Goal: Task Accomplishment & Management: Use online tool/utility

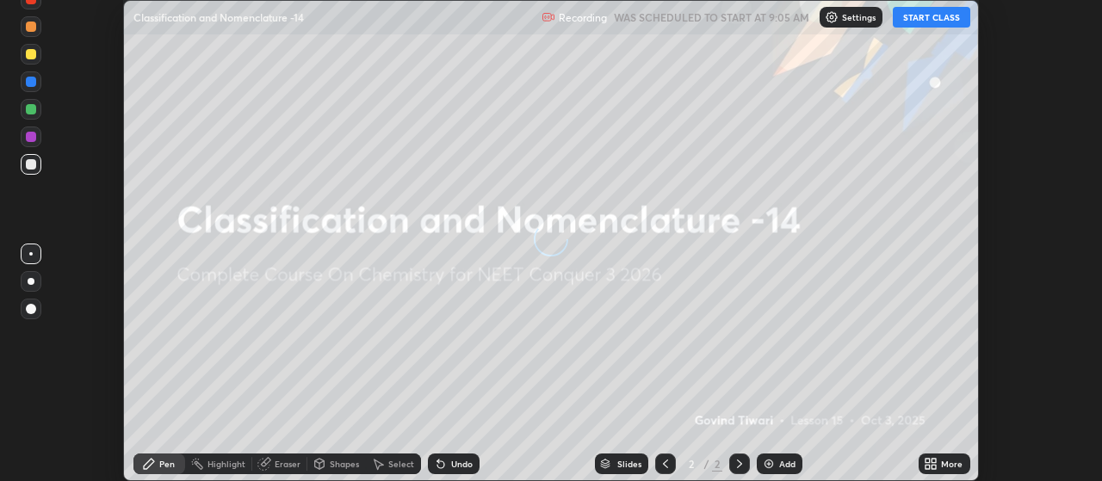
scroll to position [481, 1101]
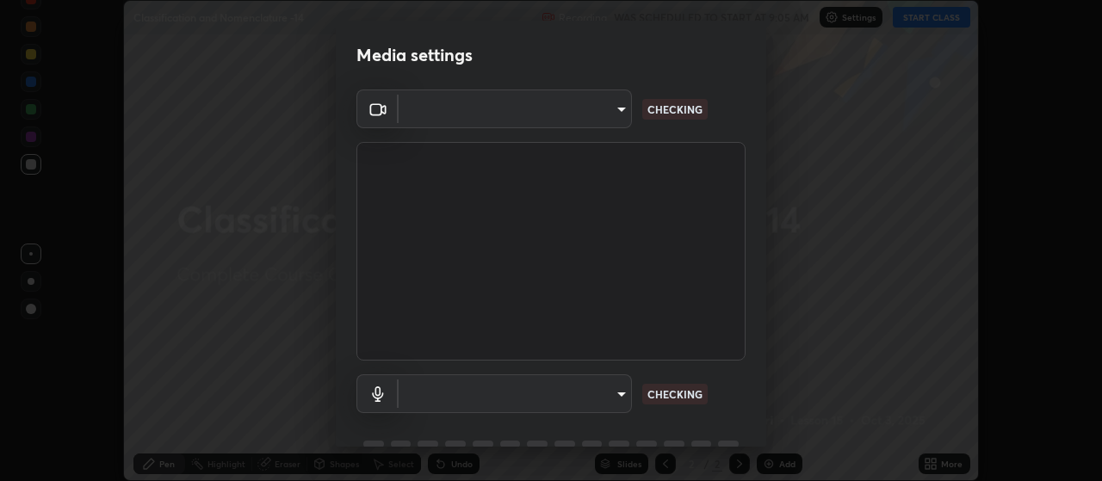
type input "093e4b3e1834545ed60239727e5d63aeb5c134efc7f76484ef683b6715c8e7b6"
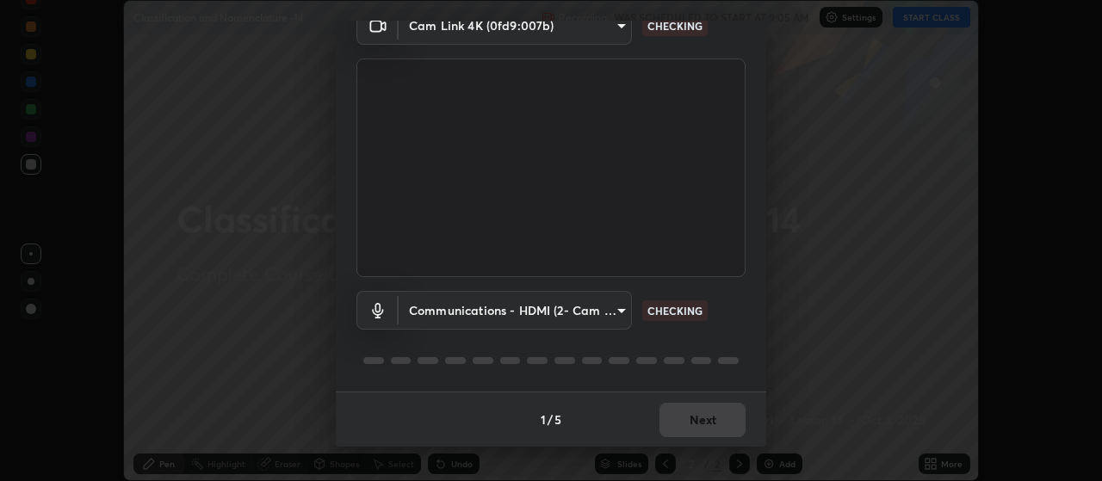
click at [594, 300] on body "Erase all Classification and Nomenclature -14 Recording WAS SCHEDULED TO START …" at bounding box center [551, 240] width 1102 height 481
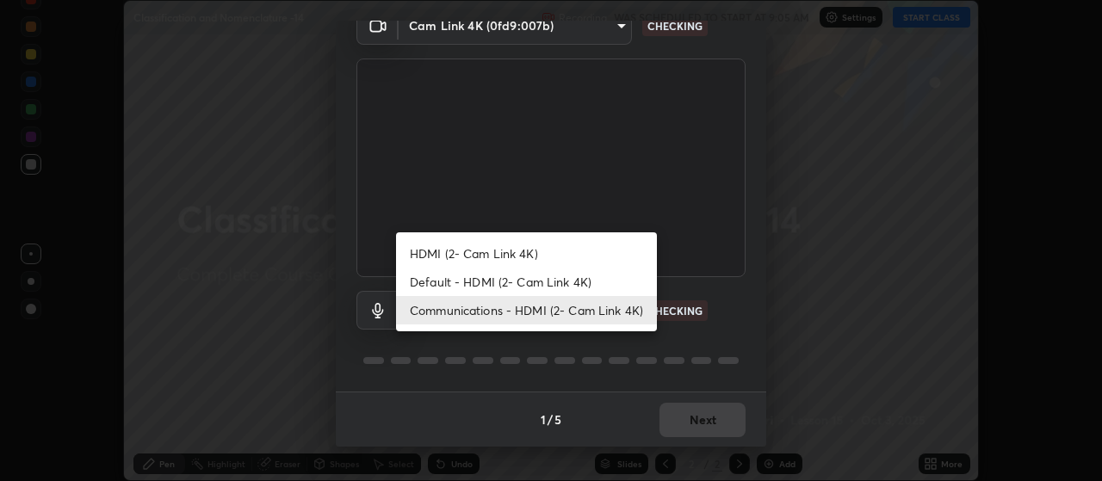
click at [560, 281] on li "Default - HDMI (2- Cam Link 4K)" at bounding box center [526, 282] width 261 height 28
type input "default"
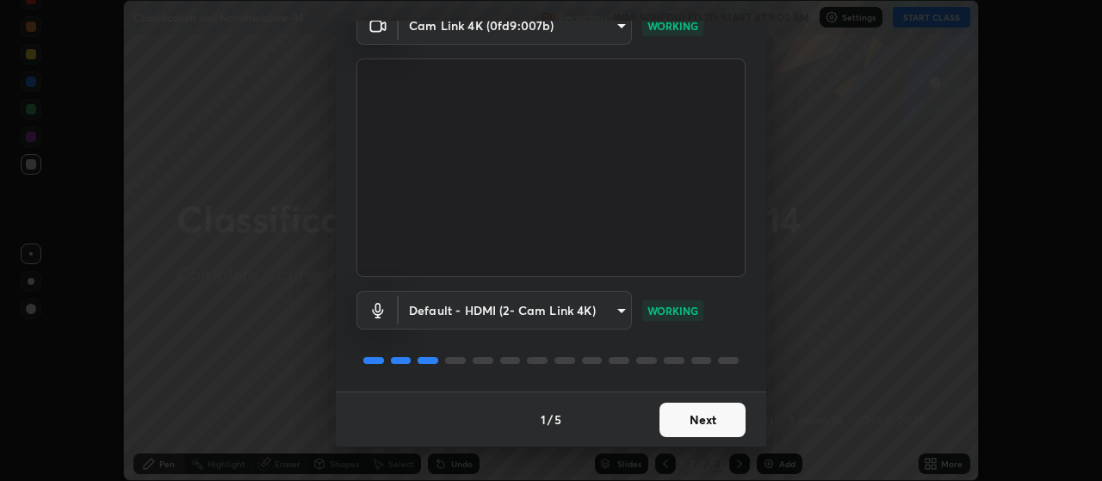
click at [712, 407] on button "Next" at bounding box center [702, 420] width 86 height 34
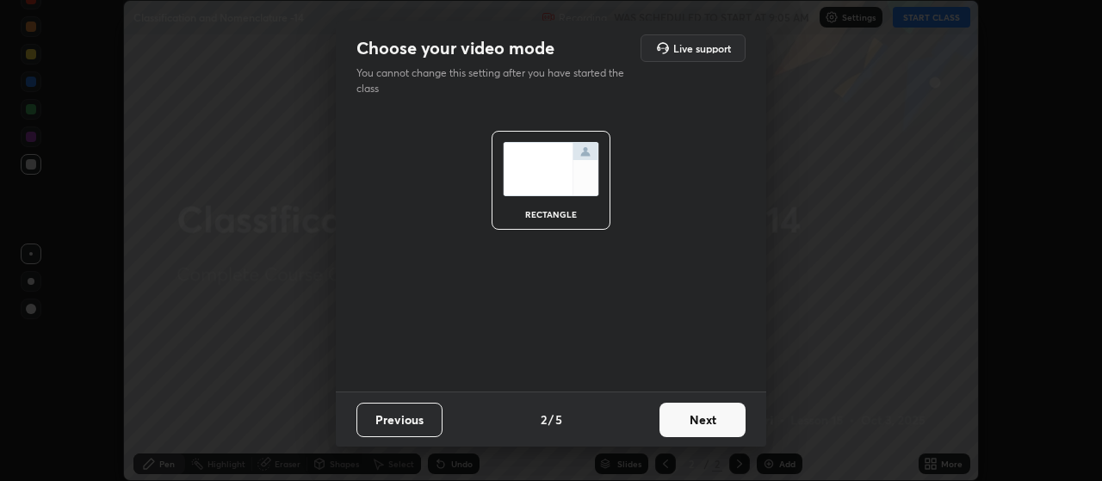
scroll to position [0, 0]
click at [735, 415] on button "Next" at bounding box center [702, 420] width 86 height 34
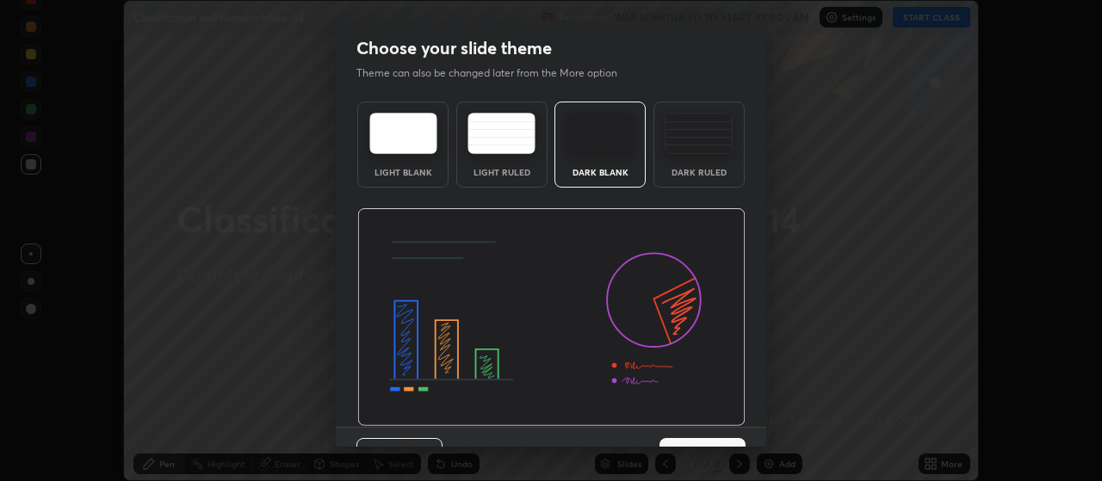
click at [730, 441] on button "Next" at bounding box center [702, 455] width 86 height 34
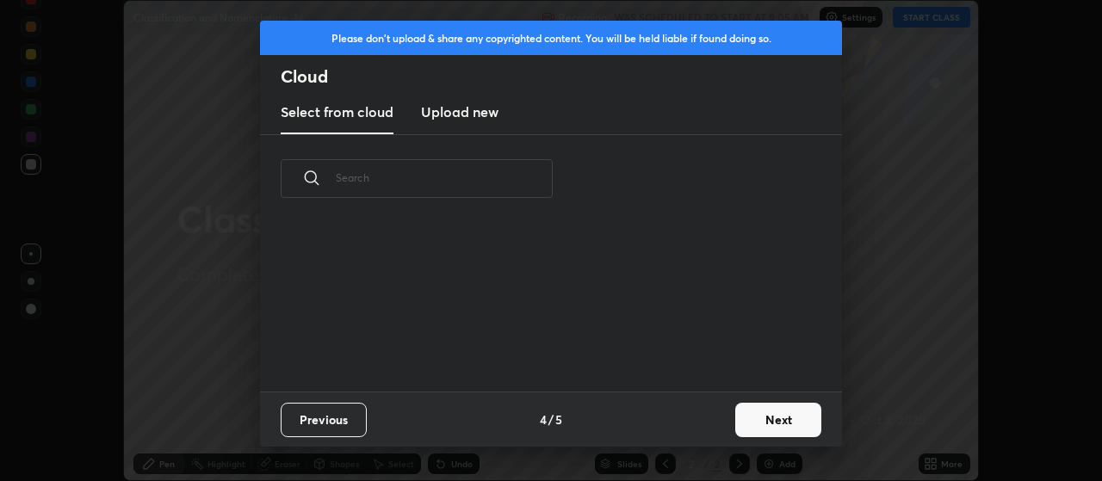
click at [766, 414] on button "Next" at bounding box center [778, 420] width 86 height 34
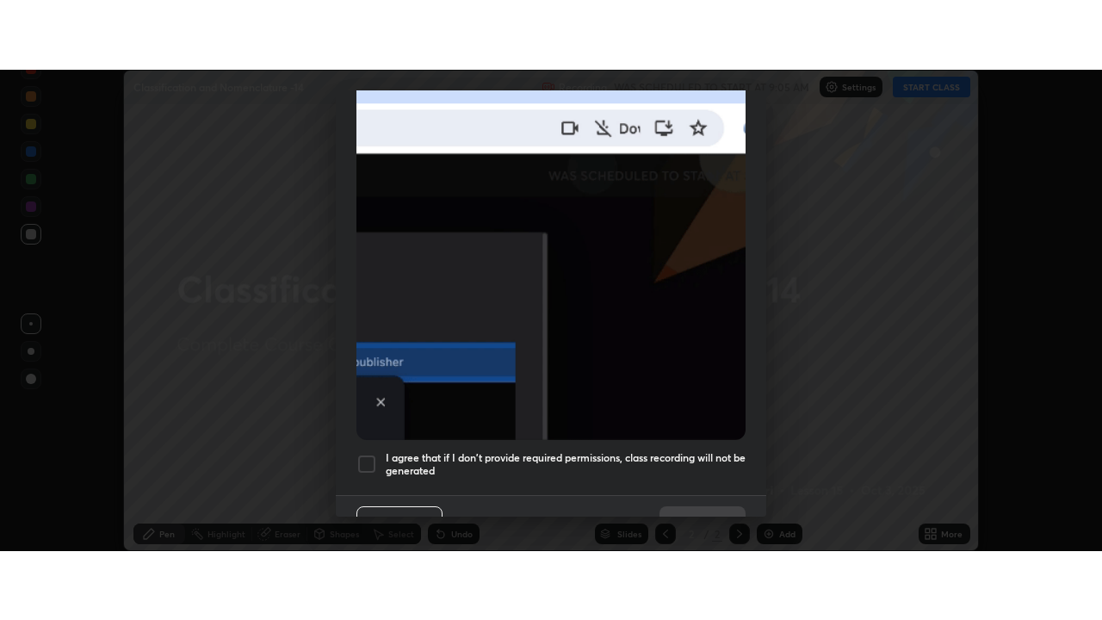
scroll to position [435, 0]
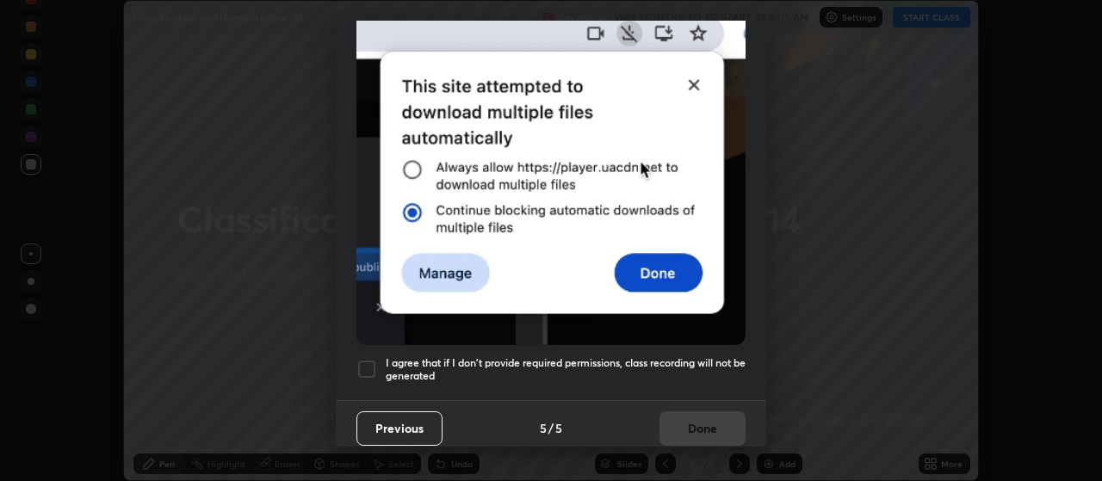
click at [377, 368] on div "I agree that if I don't provide required permissions, class recording will not …" at bounding box center [550, 369] width 389 height 21
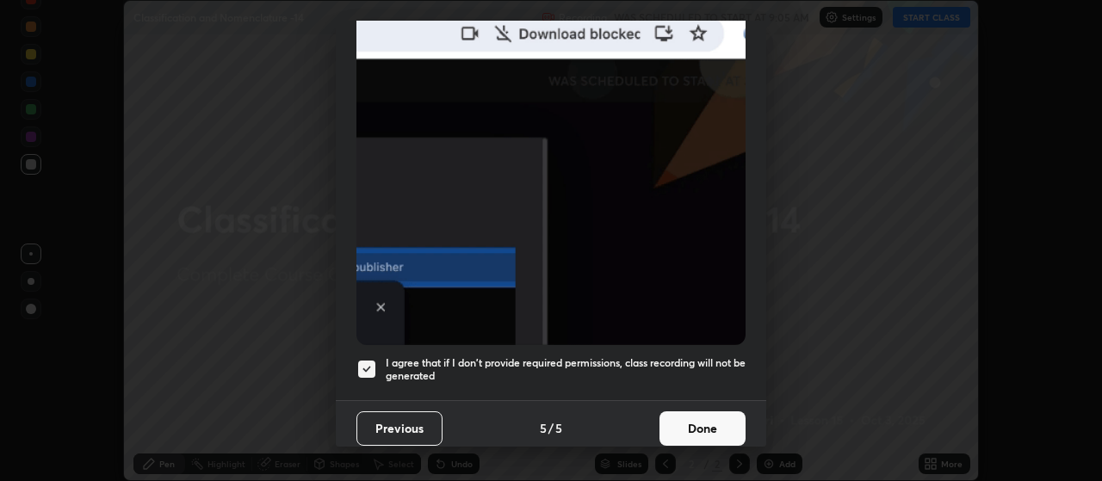
click at [719, 411] on button "Done" at bounding box center [702, 428] width 86 height 34
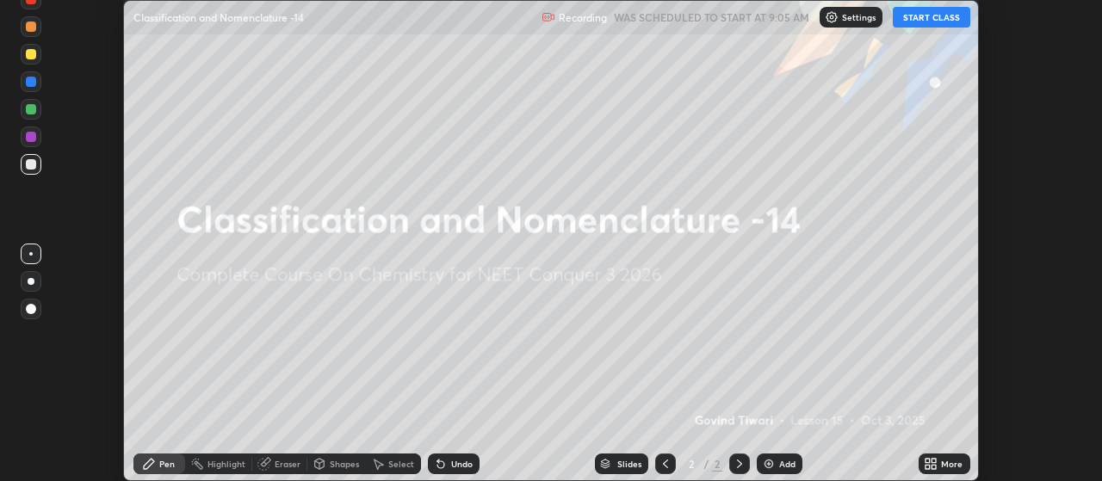
click at [934, 460] on icon at bounding box center [934, 461] width 4 height 4
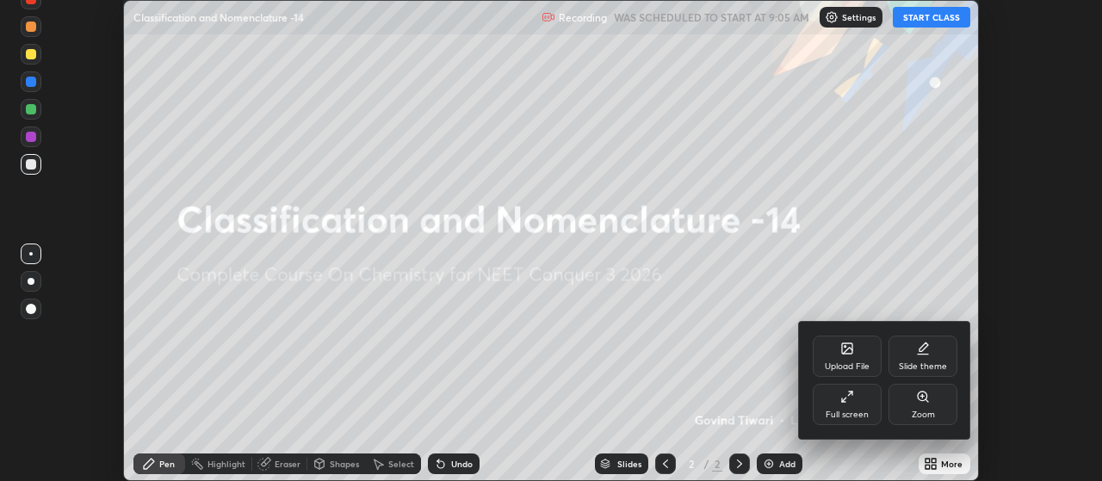
click at [858, 404] on div "Full screen" at bounding box center [846, 404] width 69 height 41
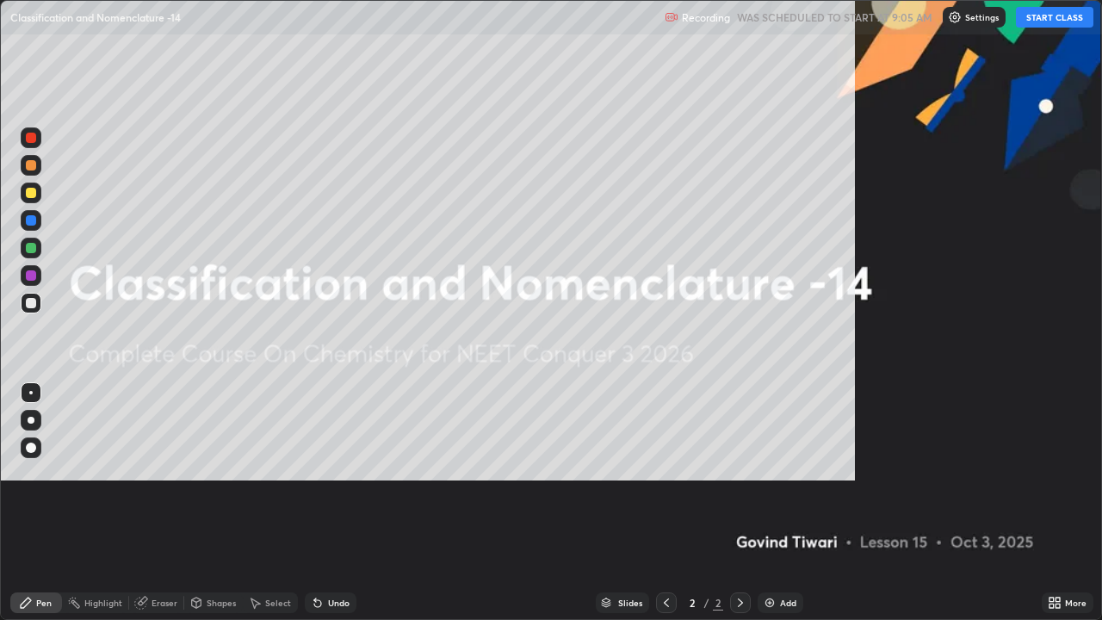
scroll to position [620, 1102]
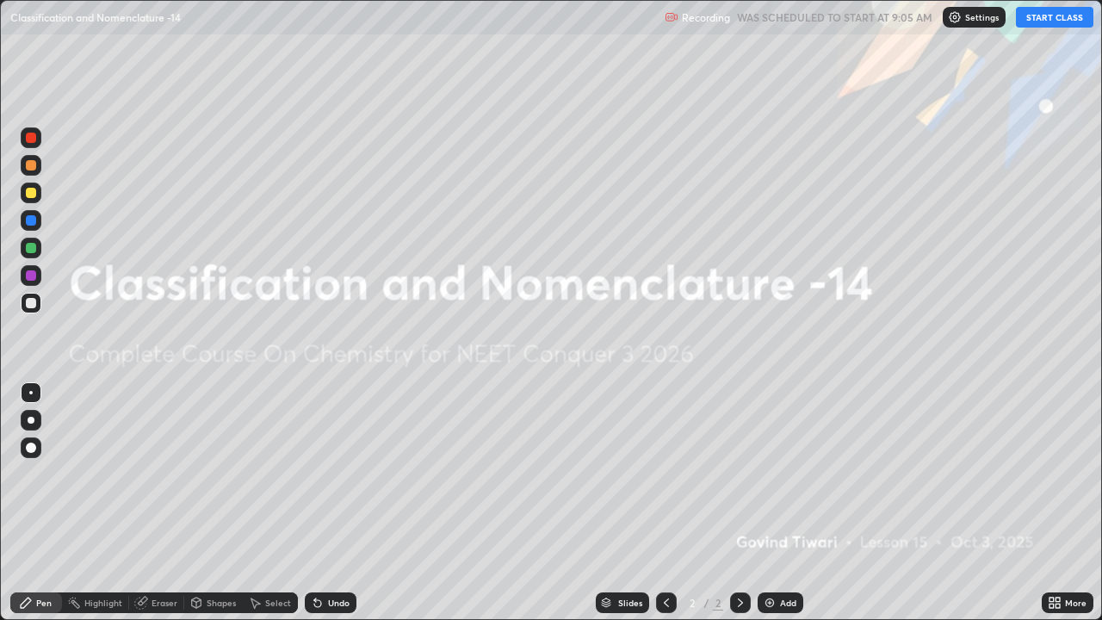
click at [1035, 24] on button "START CLASS" at bounding box center [1054, 17] width 77 height 21
click at [780, 480] on div "Add" at bounding box center [788, 602] width 16 height 9
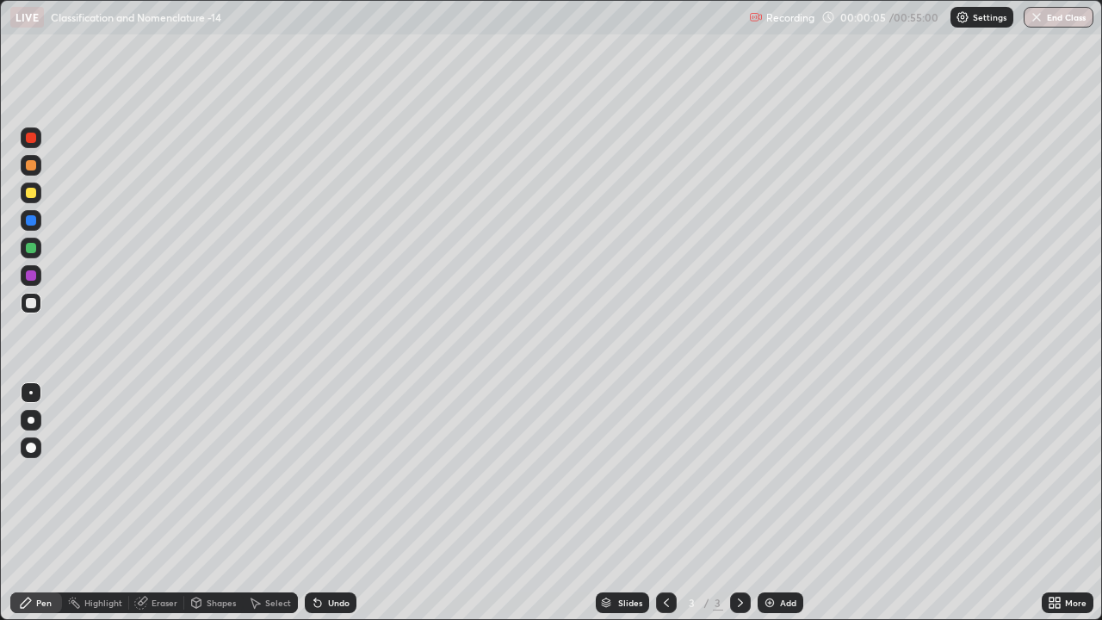
click at [31, 420] on div at bounding box center [31, 420] width 7 height 7
click at [31, 196] on div at bounding box center [31, 193] width 10 height 10
click at [35, 306] on div at bounding box center [31, 303] width 10 height 10
click at [33, 194] on div at bounding box center [31, 193] width 10 height 10
click at [33, 305] on div at bounding box center [31, 303] width 10 height 10
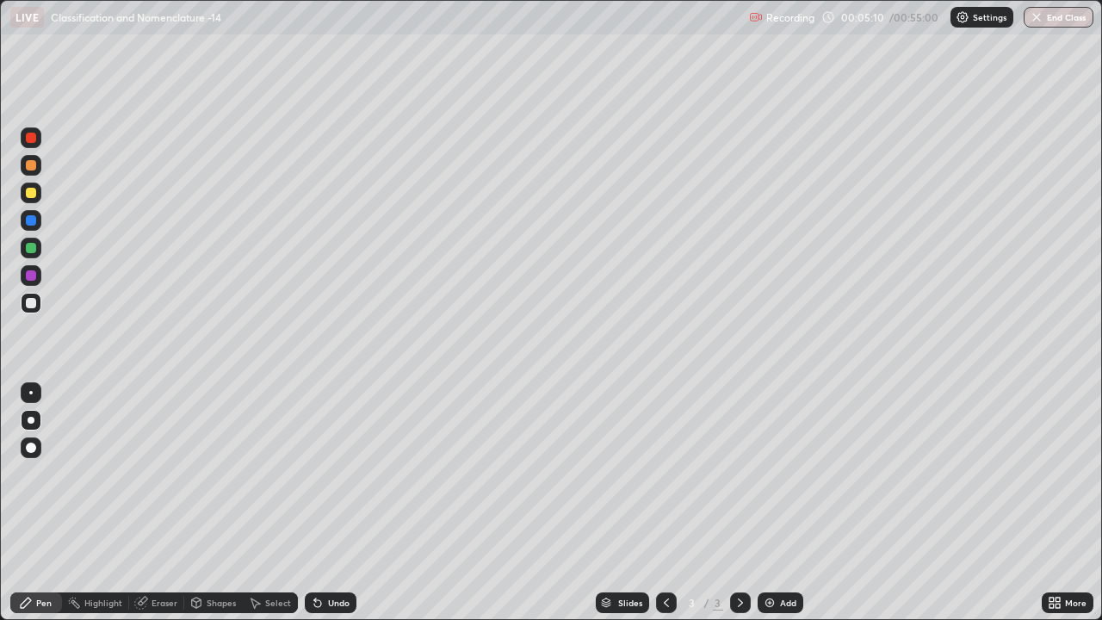
click at [764, 480] on img at bounding box center [770, 603] width 14 height 14
click at [33, 199] on div at bounding box center [31, 192] width 21 height 21
click at [26, 303] on div at bounding box center [31, 303] width 10 height 10
click at [31, 392] on div at bounding box center [30, 392] width 3 height 3
click at [32, 193] on div at bounding box center [31, 193] width 10 height 10
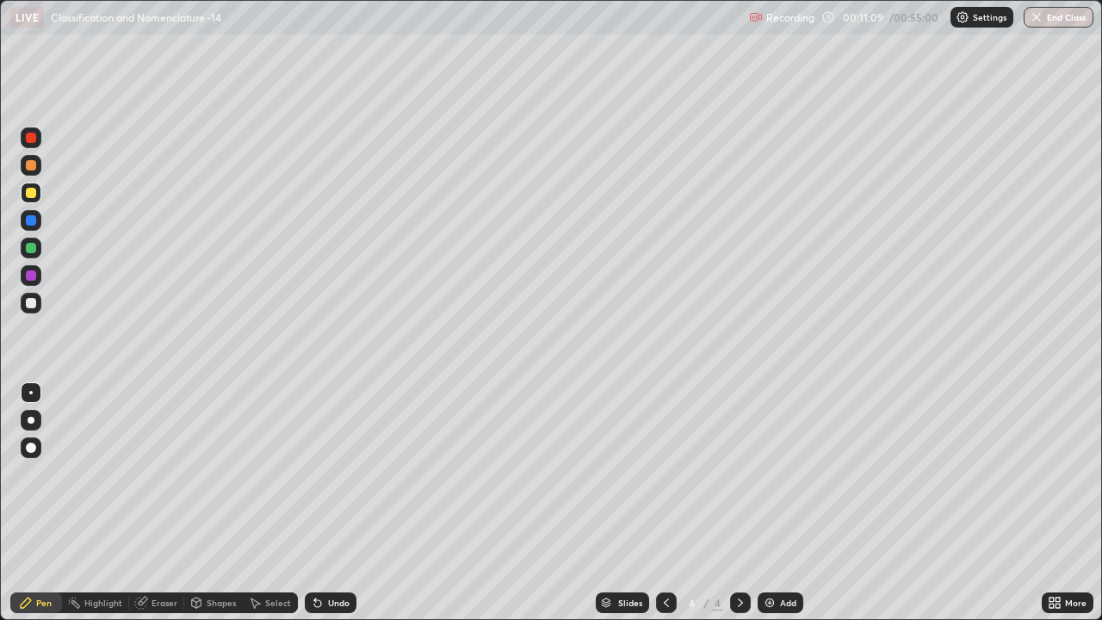
click at [152, 480] on div "Eraser" at bounding box center [164, 602] width 26 height 9
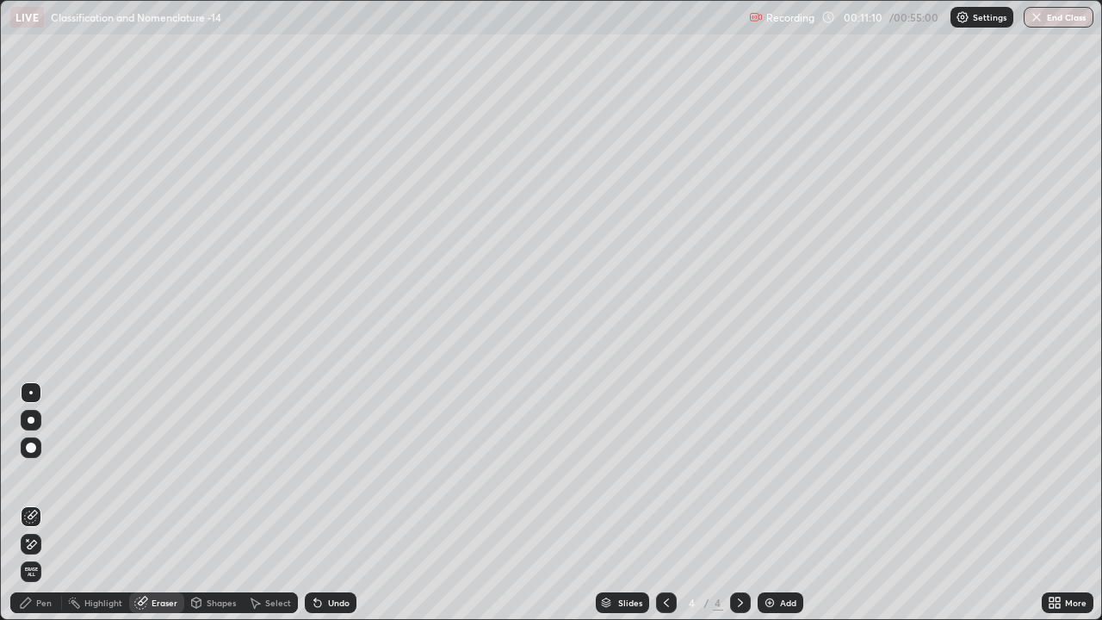
click at [31, 480] on icon at bounding box center [31, 544] width 14 height 15
click at [40, 480] on div "Pen" at bounding box center [43, 602] width 15 height 9
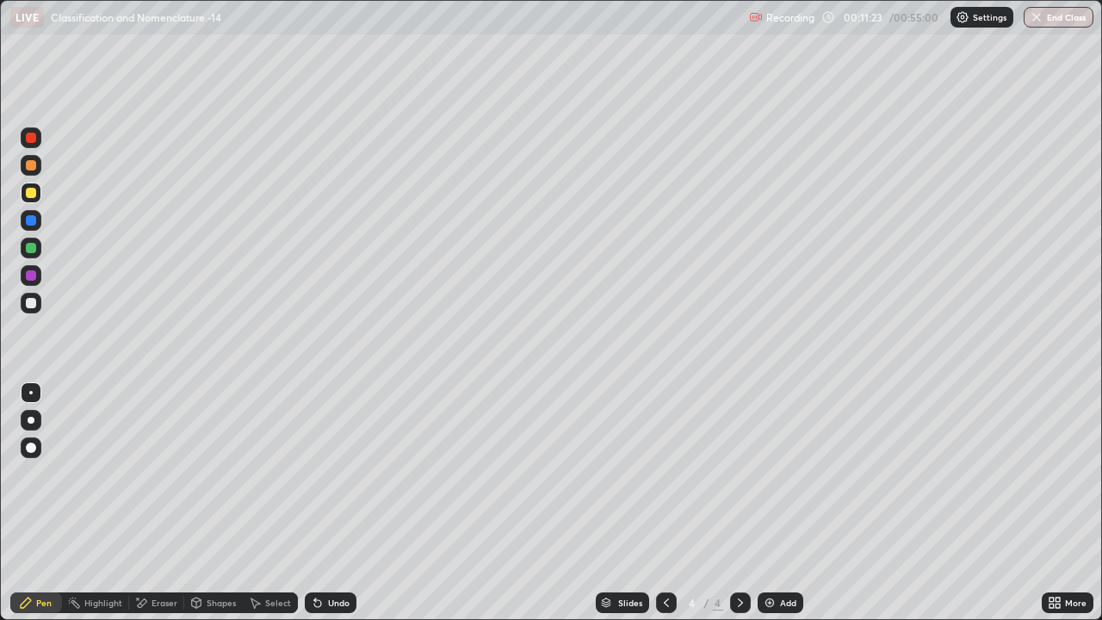
click at [31, 303] on div at bounding box center [31, 303] width 10 height 10
click at [34, 192] on div at bounding box center [31, 193] width 10 height 10
click at [155, 480] on div "Eraser" at bounding box center [164, 602] width 26 height 9
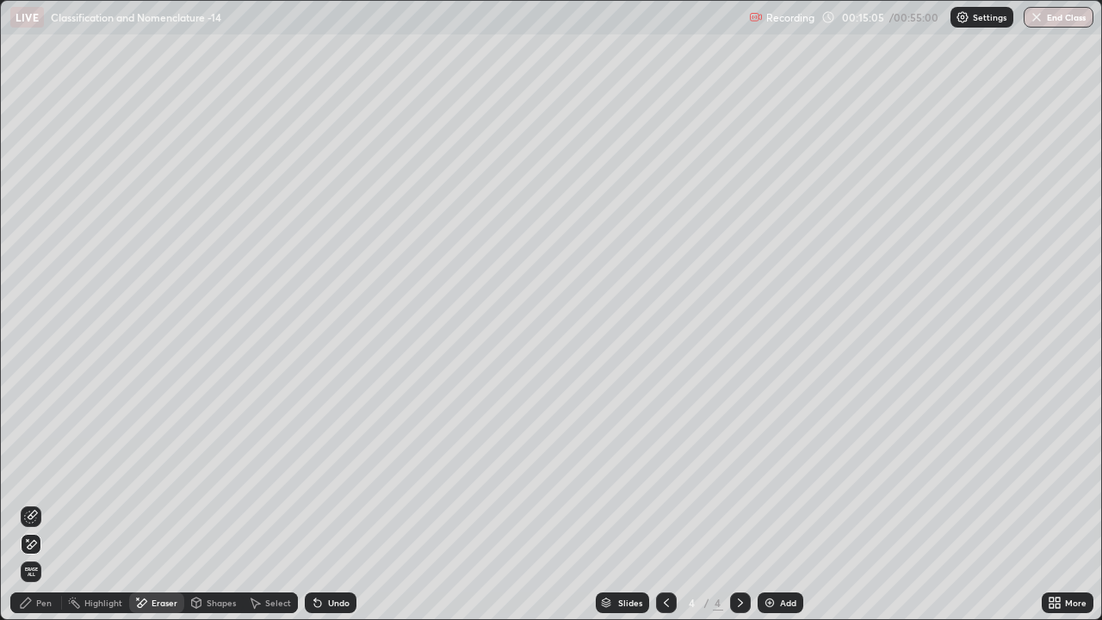
click at [40, 480] on div "Pen" at bounding box center [43, 602] width 15 height 9
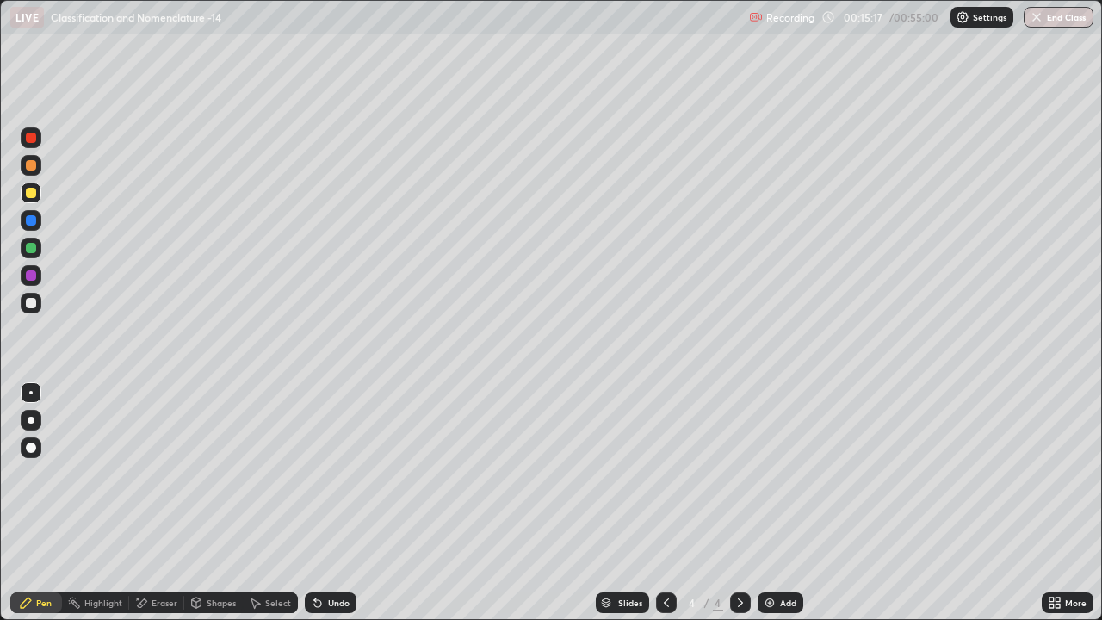
click at [766, 480] on img at bounding box center [770, 603] width 14 height 14
click at [609, 480] on div "Slides" at bounding box center [622, 602] width 53 height 21
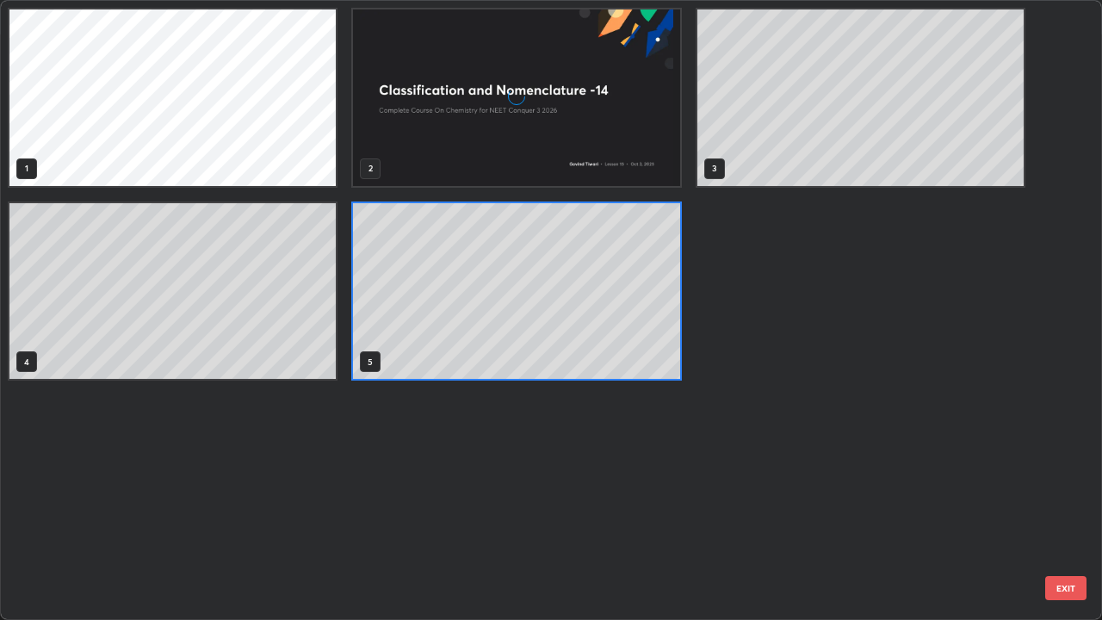
scroll to position [613, 1091]
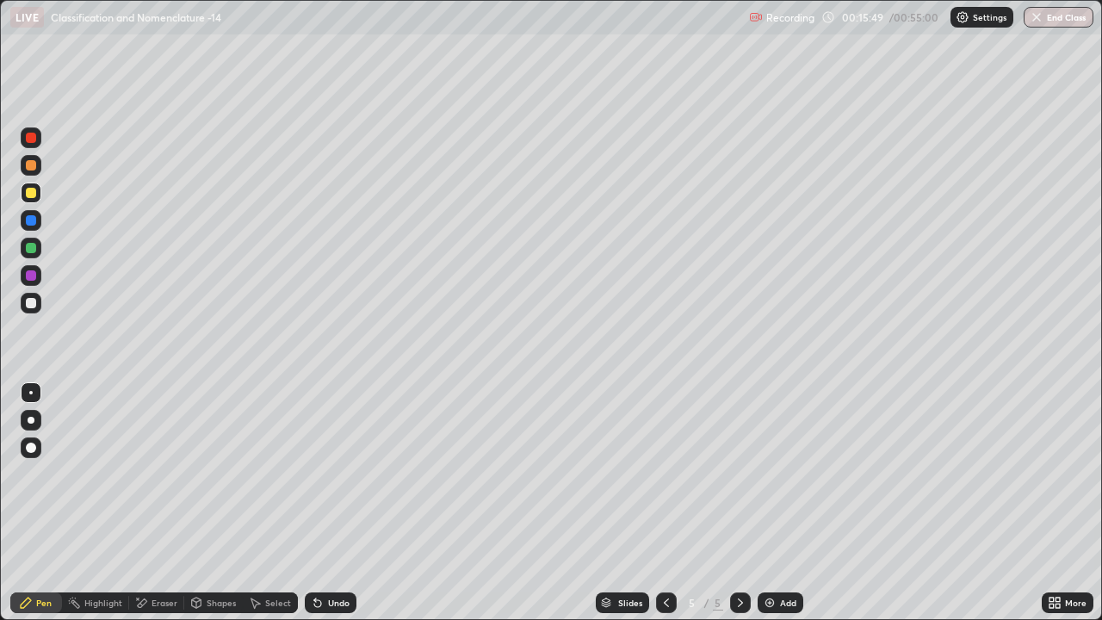
click at [161, 480] on div "Eraser" at bounding box center [164, 602] width 26 height 9
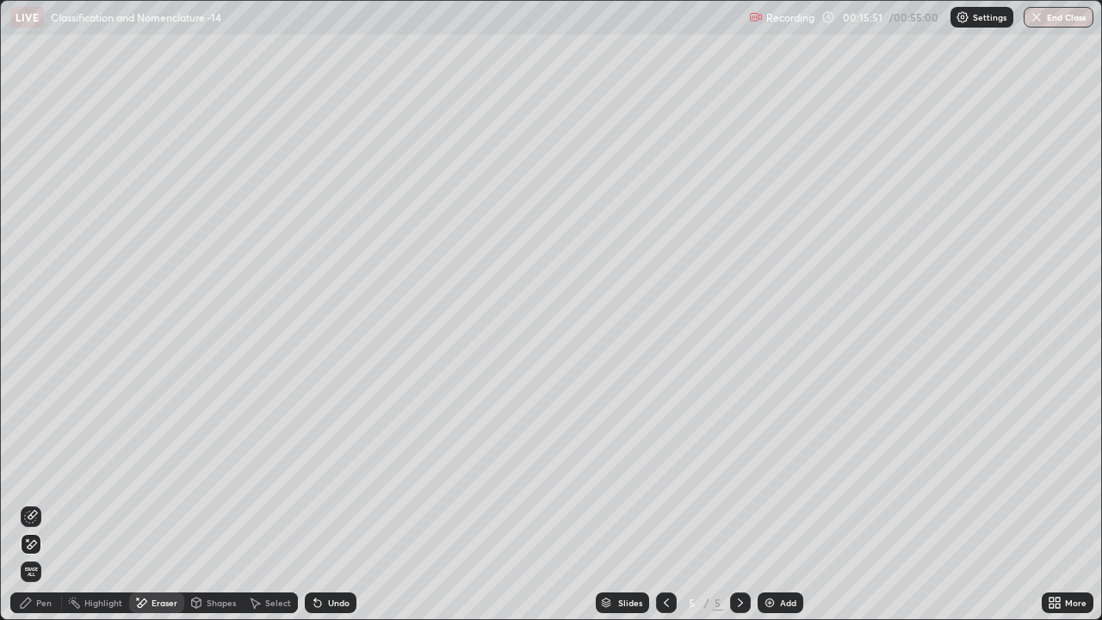
click at [35, 480] on div "Pen" at bounding box center [36, 602] width 52 height 21
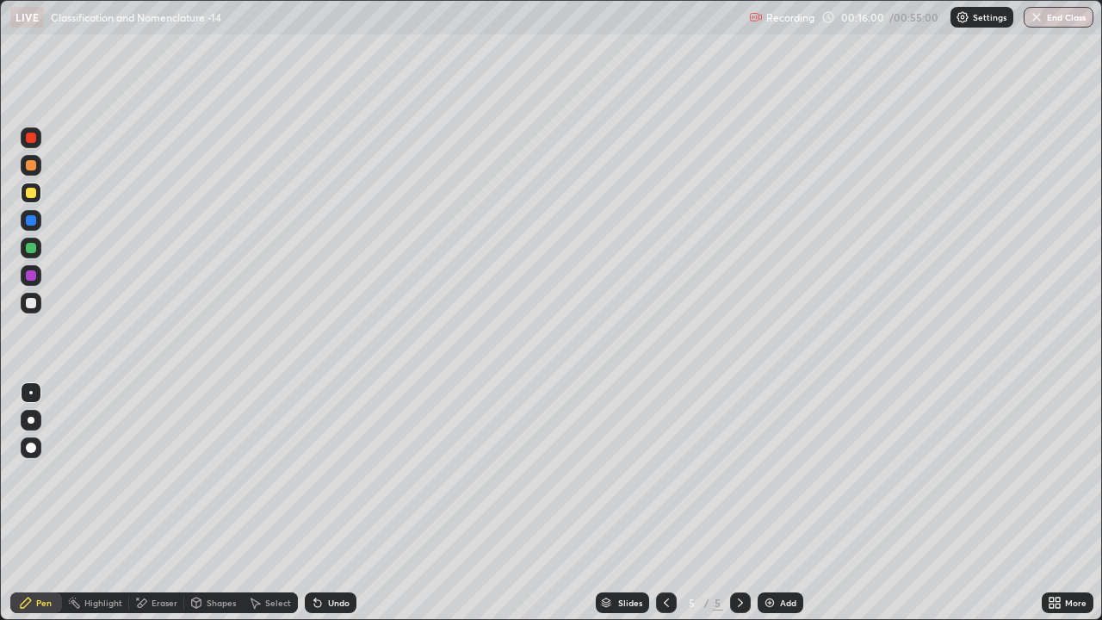
click at [26, 300] on div at bounding box center [31, 303] width 10 height 10
click at [32, 417] on div at bounding box center [31, 420] width 7 height 7
click at [33, 197] on div at bounding box center [31, 193] width 10 height 10
click at [158, 480] on div "Eraser" at bounding box center [164, 602] width 26 height 9
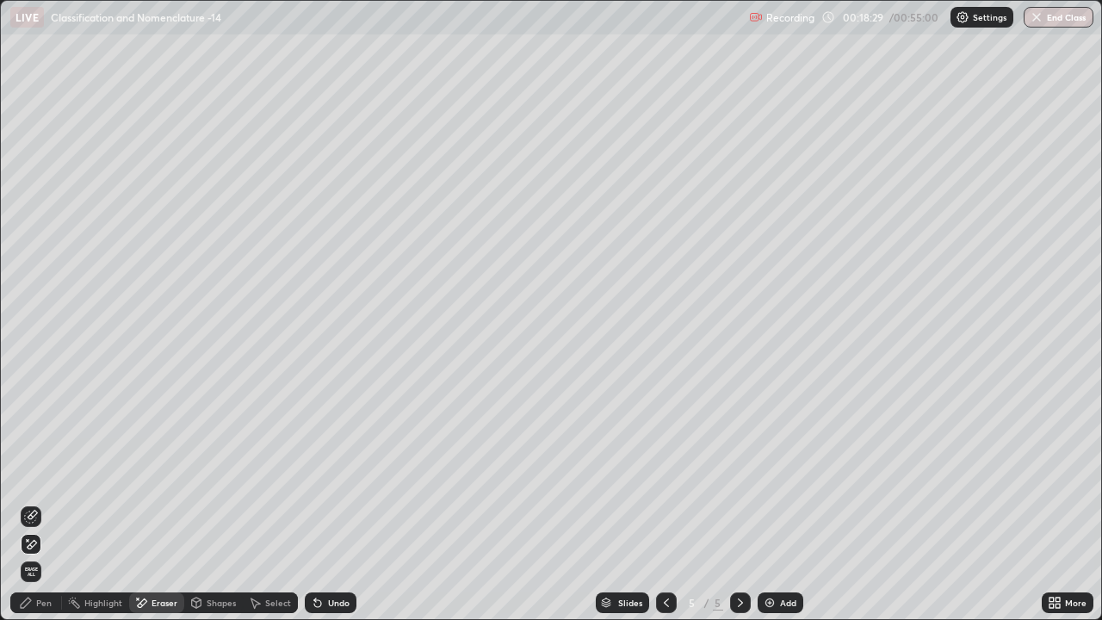
click at [46, 480] on div "Pen" at bounding box center [43, 602] width 15 height 9
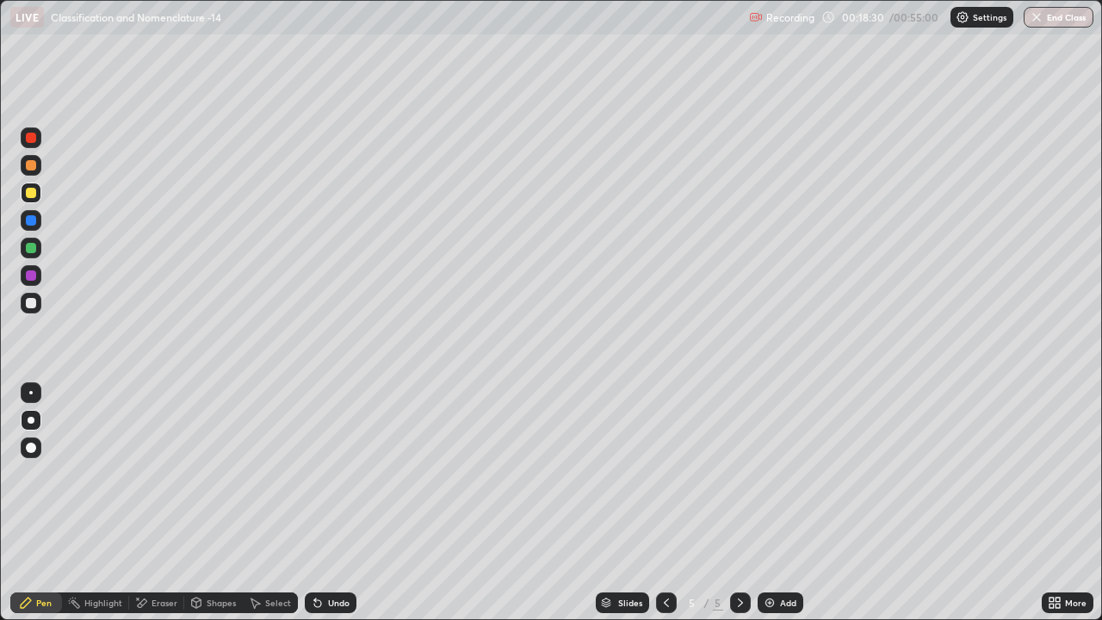
click at [34, 305] on div at bounding box center [31, 303] width 10 height 10
click at [30, 393] on div at bounding box center [30, 392] width 3 height 3
click at [28, 195] on div at bounding box center [31, 193] width 10 height 10
click at [33, 305] on div at bounding box center [31, 303] width 10 height 10
click at [736, 480] on icon at bounding box center [740, 603] width 14 height 14
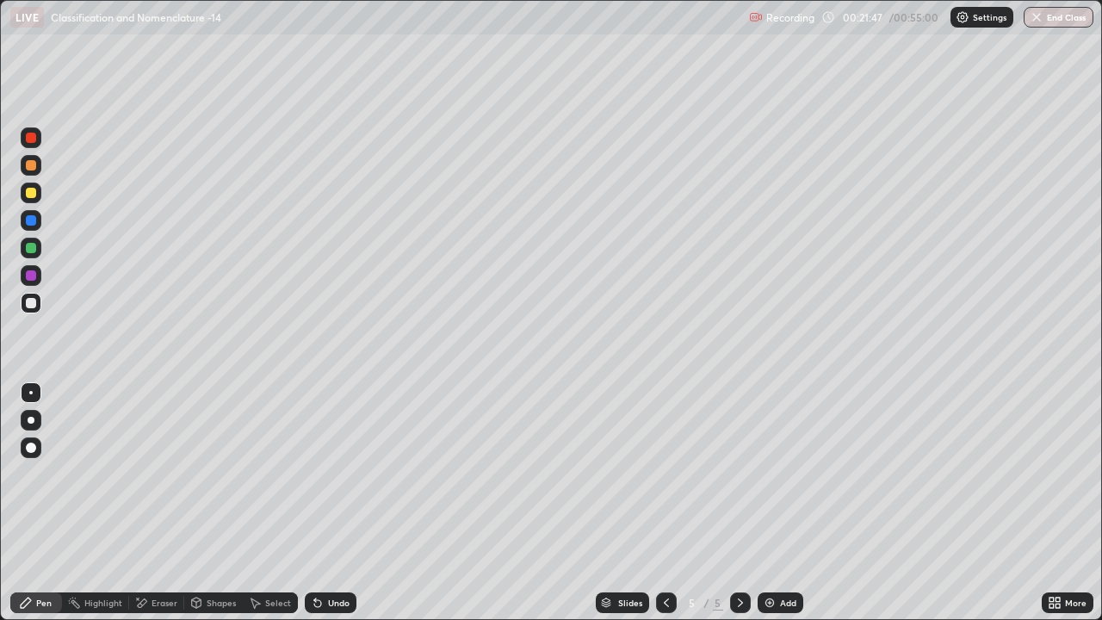
click at [766, 480] on img at bounding box center [770, 603] width 14 height 14
click at [34, 447] on div at bounding box center [31, 447] width 10 height 10
click at [31, 191] on div at bounding box center [31, 193] width 10 height 10
click at [29, 417] on div at bounding box center [31, 420] width 21 height 21
click at [31, 301] on div at bounding box center [31, 303] width 10 height 10
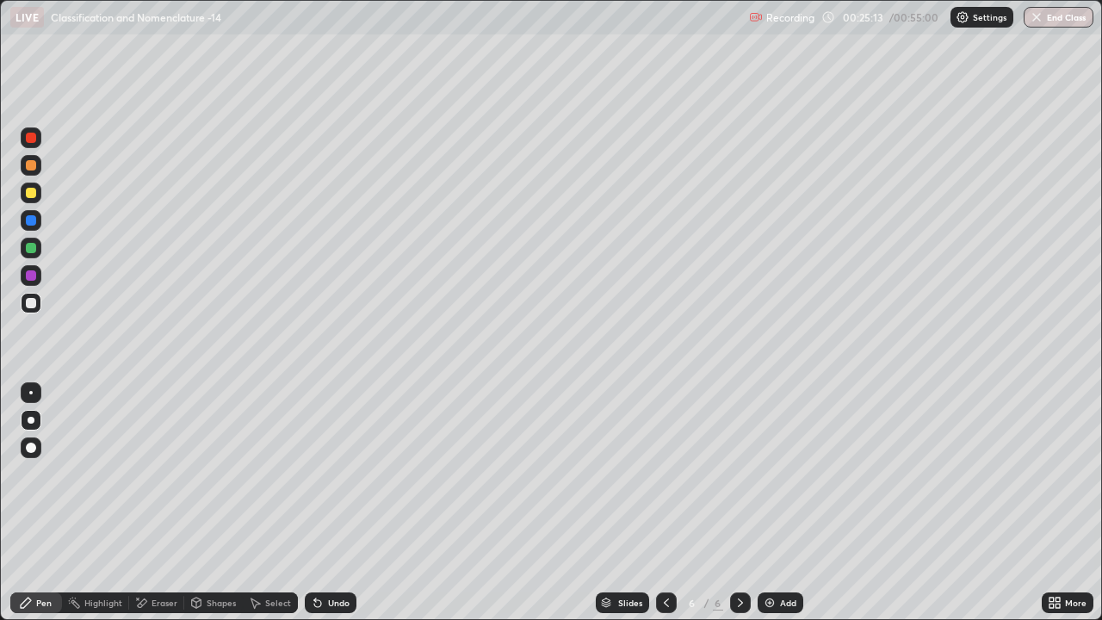
click at [29, 194] on div at bounding box center [31, 193] width 10 height 10
click at [26, 305] on div at bounding box center [31, 303] width 10 height 10
click at [28, 191] on div at bounding box center [31, 193] width 10 height 10
click at [40, 307] on div at bounding box center [31, 303] width 21 height 21
click at [157, 480] on div "Eraser" at bounding box center [164, 602] width 26 height 9
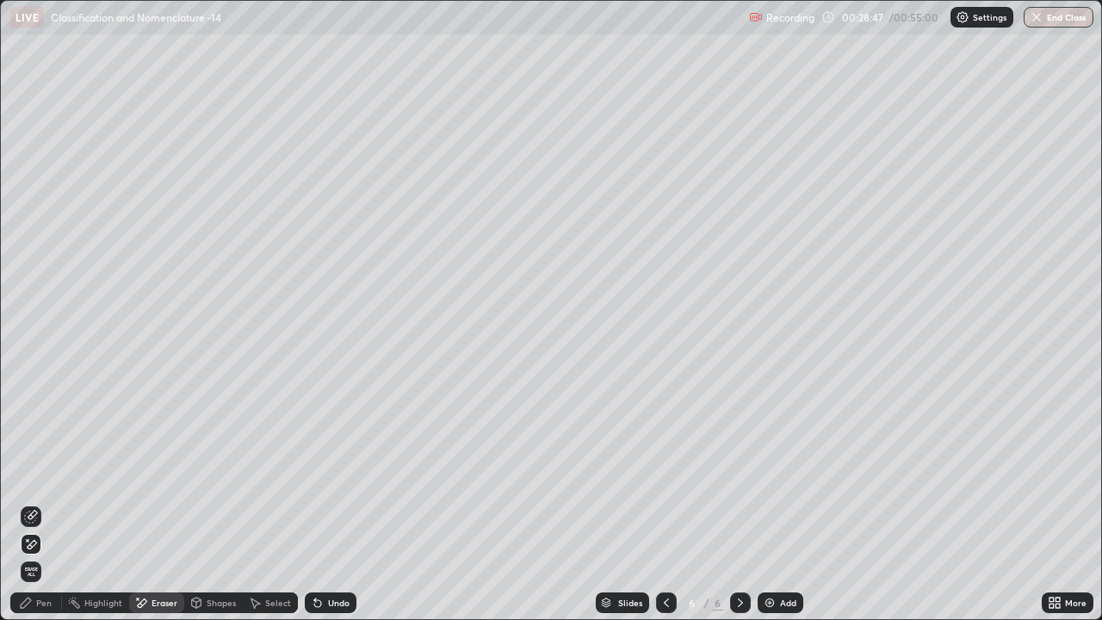
click at [50, 480] on div "Pen" at bounding box center [43, 602] width 15 height 9
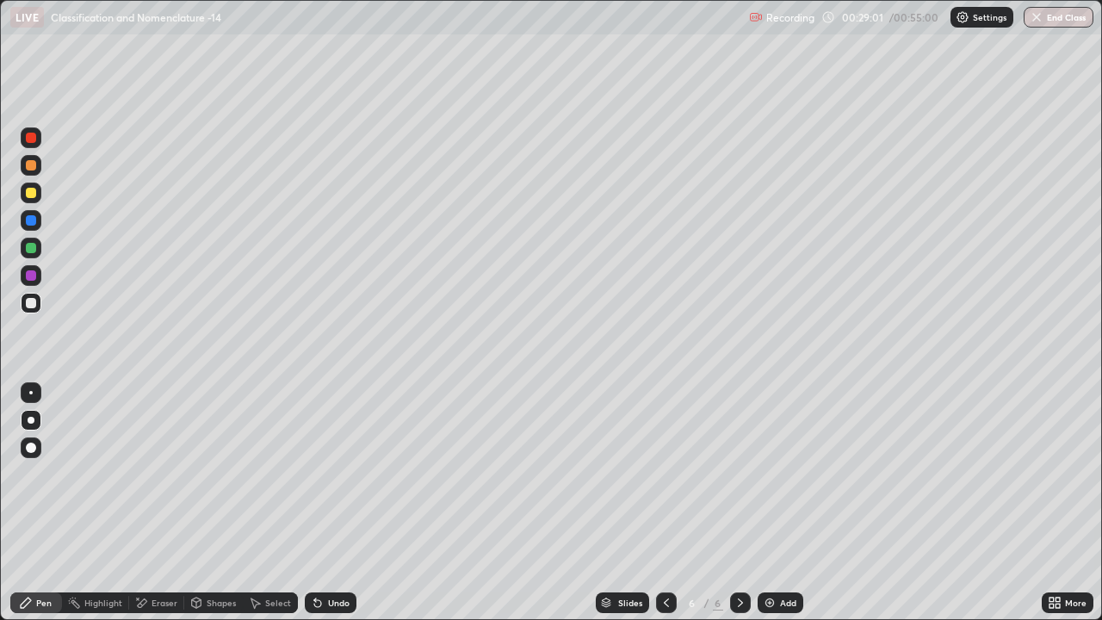
click at [34, 480] on div "Pen" at bounding box center [36, 602] width 52 height 21
click at [30, 391] on div at bounding box center [30, 392] width 3 height 3
click at [23, 197] on div at bounding box center [31, 192] width 21 height 21
click at [28, 306] on div at bounding box center [31, 303] width 10 height 10
click at [770, 480] on img at bounding box center [770, 603] width 14 height 14
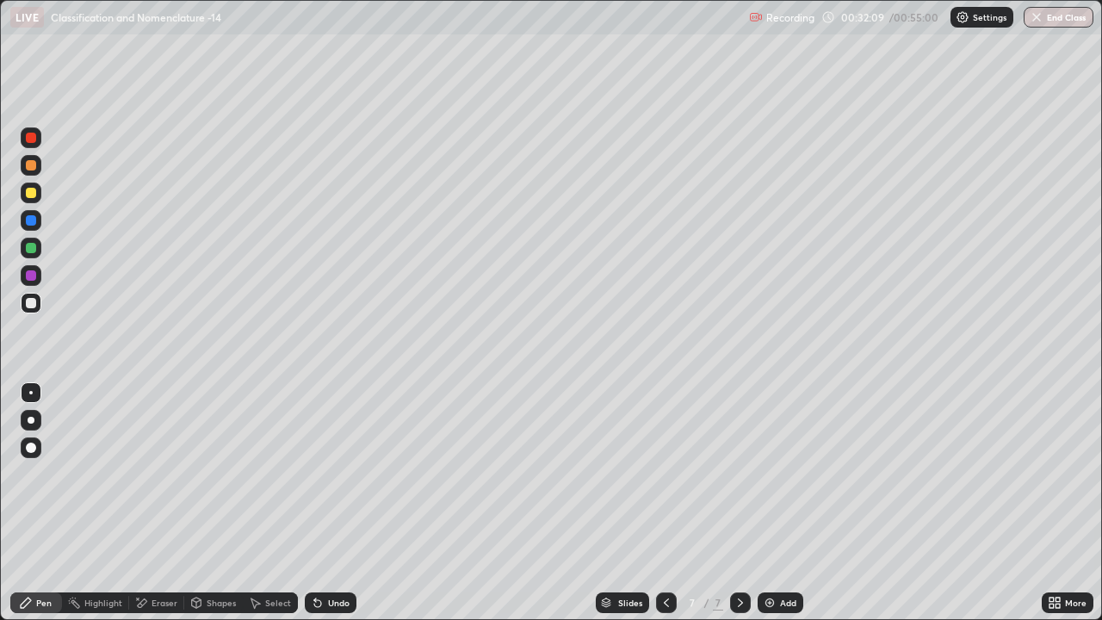
click at [28, 192] on div at bounding box center [31, 193] width 10 height 10
click at [32, 197] on div at bounding box center [31, 193] width 10 height 10
click at [31, 310] on div at bounding box center [31, 303] width 21 height 21
click at [27, 192] on div at bounding box center [31, 193] width 10 height 10
click at [27, 305] on div at bounding box center [31, 303] width 10 height 10
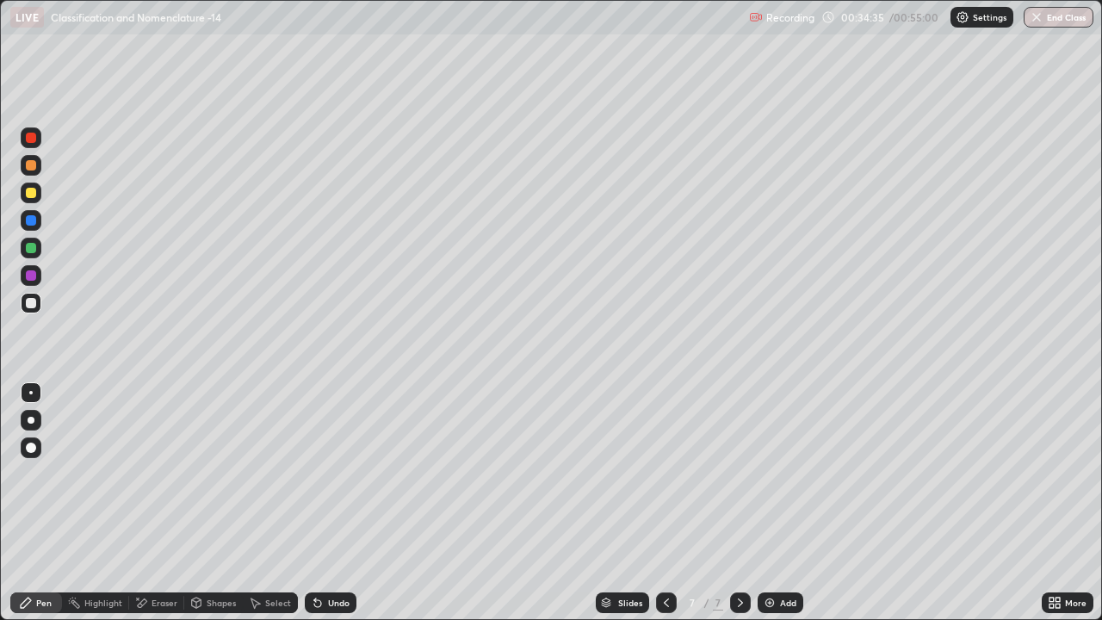
click at [22, 198] on div at bounding box center [31, 192] width 21 height 21
click at [664, 480] on icon at bounding box center [666, 603] width 14 height 14
click at [730, 480] on div at bounding box center [740, 602] width 21 height 21
click at [33, 309] on div at bounding box center [31, 303] width 21 height 21
click at [664, 480] on icon at bounding box center [666, 602] width 5 height 9
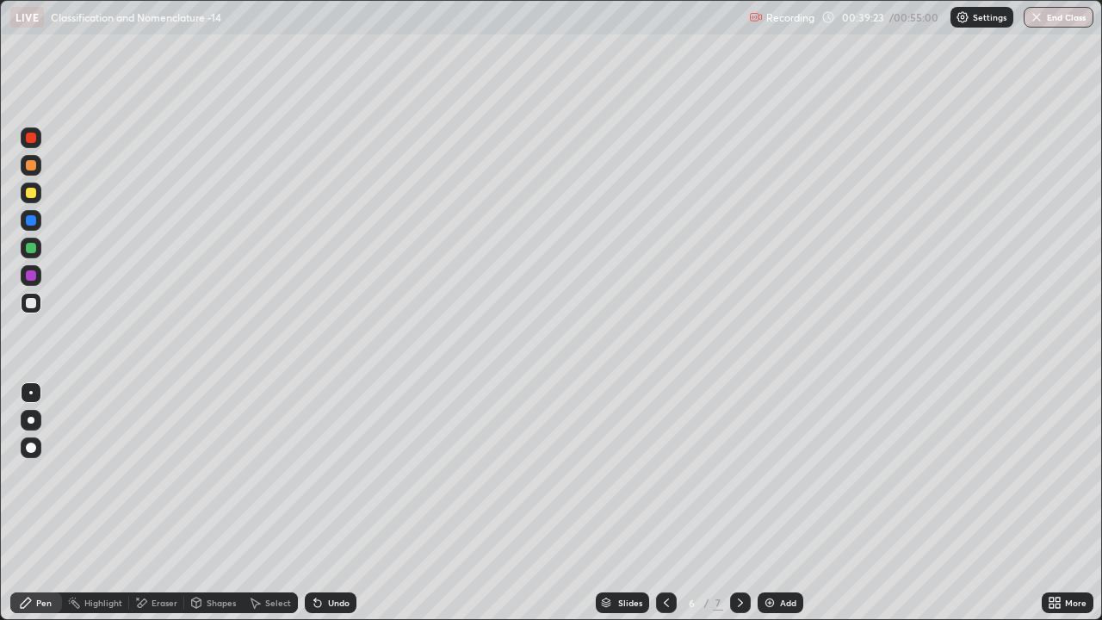
click at [23, 212] on div at bounding box center [31, 220] width 21 height 21
click at [27, 195] on div at bounding box center [31, 193] width 10 height 10
click at [770, 480] on img at bounding box center [770, 603] width 14 height 14
click at [737, 480] on icon at bounding box center [740, 603] width 14 height 14
click at [738, 480] on icon at bounding box center [740, 602] width 5 height 9
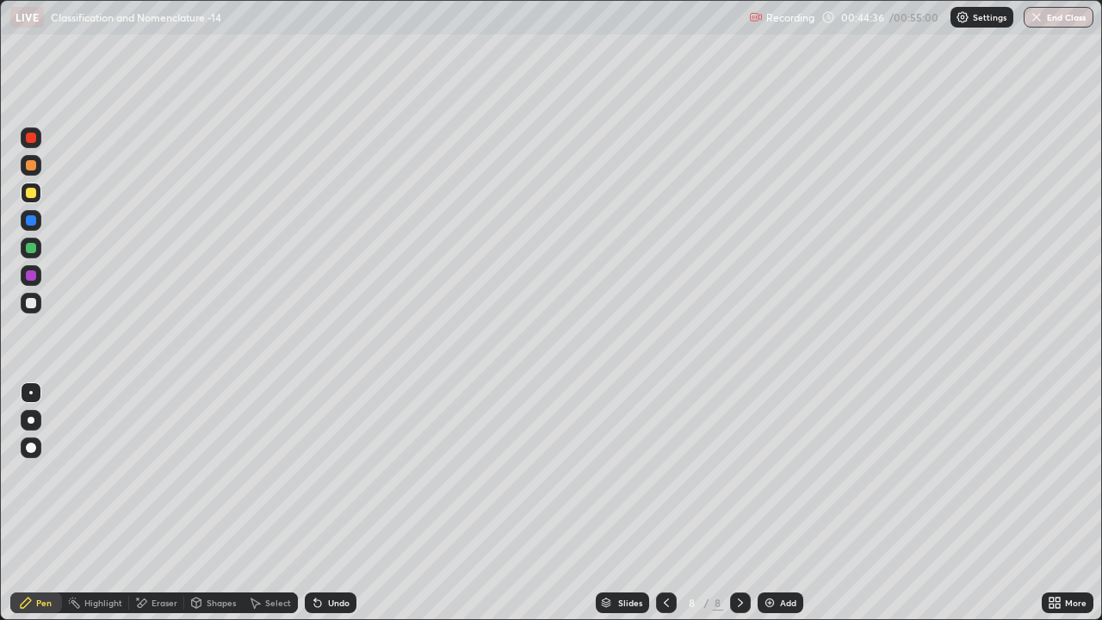
click at [763, 480] on img at bounding box center [770, 603] width 14 height 14
click at [33, 305] on div at bounding box center [31, 303] width 10 height 10
click at [152, 480] on div "Eraser" at bounding box center [164, 602] width 26 height 9
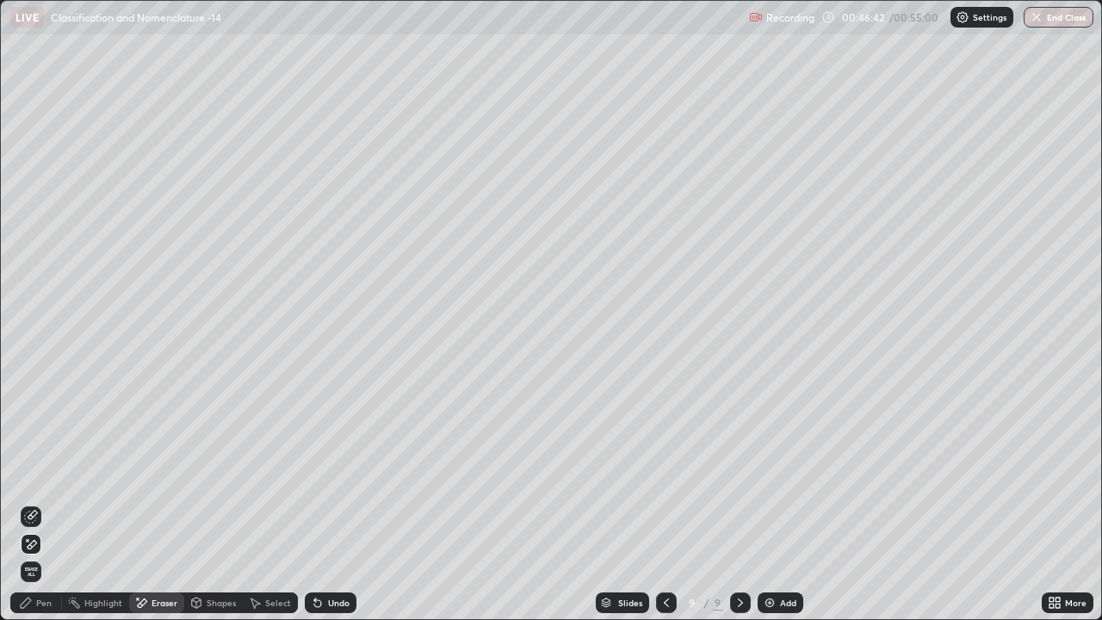
click at [25, 480] on icon at bounding box center [26, 602] width 10 height 10
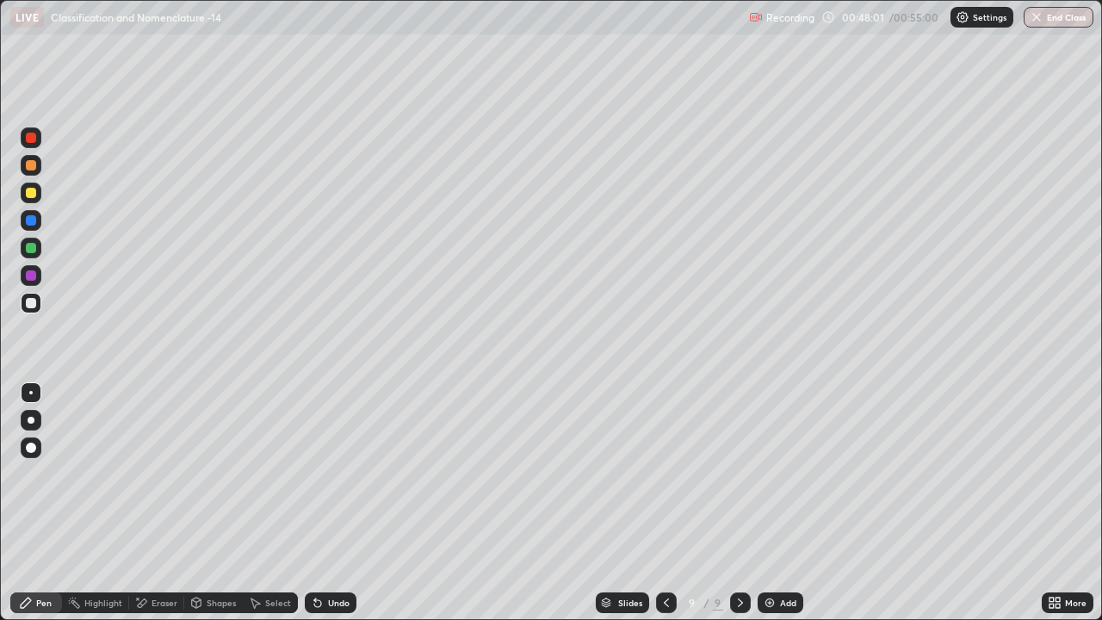
click at [32, 195] on div at bounding box center [31, 193] width 10 height 10
click at [29, 305] on div at bounding box center [31, 303] width 10 height 10
click at [34, 193] on div at bounding box center [31, 193] width 10 height 10
click at [765, 480] on div "Add" at bounding box center [780, 602] width 46 height 21
click at [766, 480] on img at bounding box center [770, 603] width 14 height 14
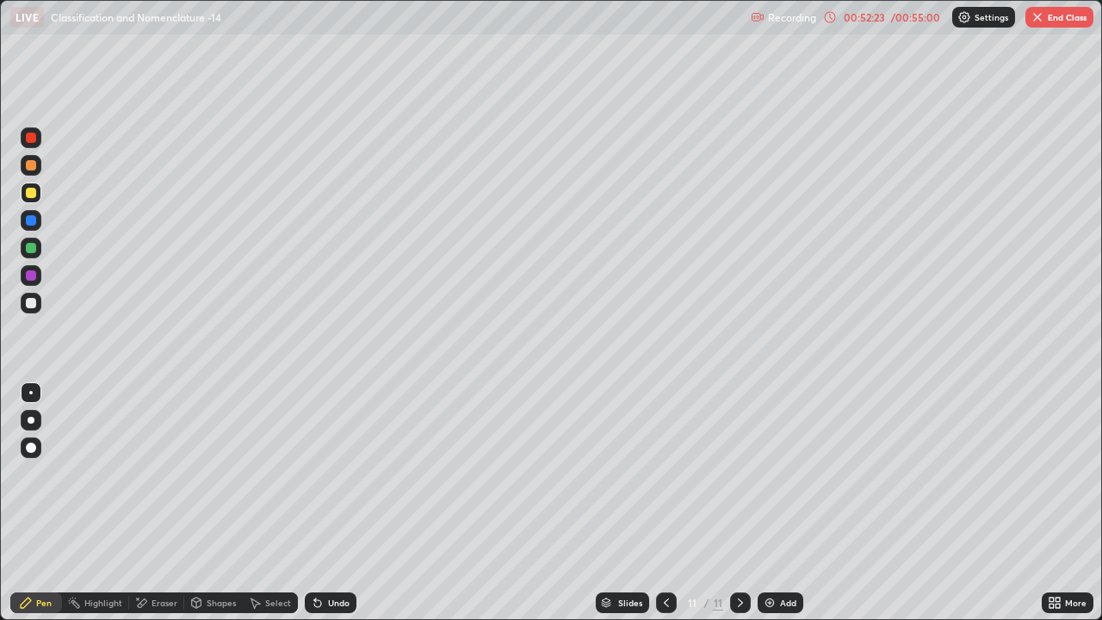
click at [34, 300] on div at bounding box center [31, 303] width 10 height 10
click at [34, 448] on div at bounding box center [31, 447] width 10 height 10
click at [28, 195] on div at bounding box center [31, 193] width 10 height 10
click at [32, 300] on div at bounding box center [31, 303] width 10 height 10
click at [30, 419] on div at bounding box center [31, 420] width 7 height 7
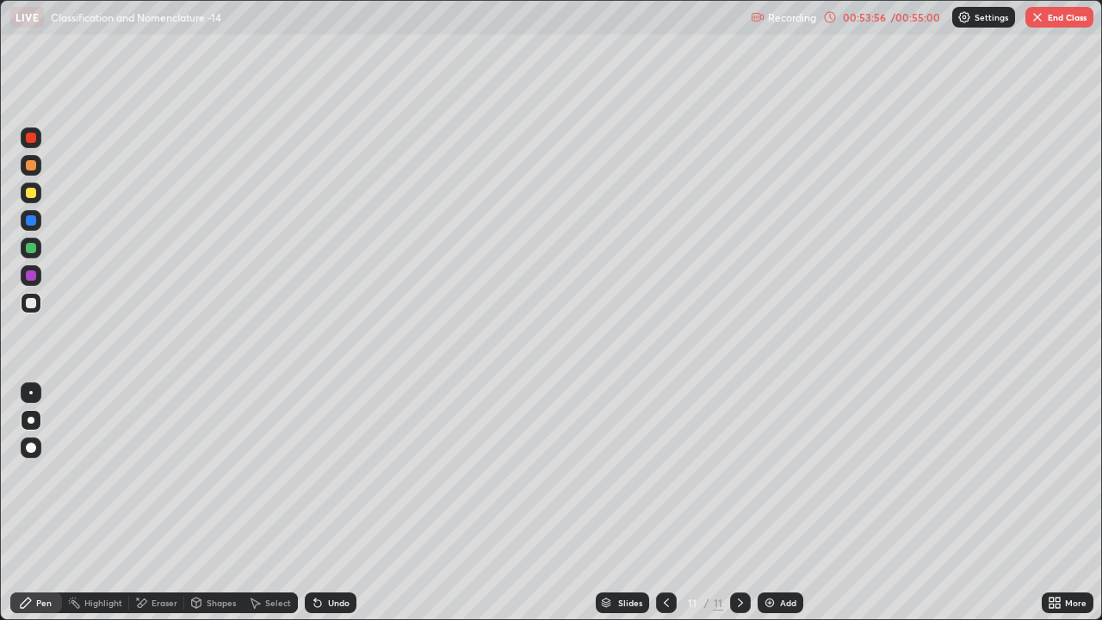
click at [32, 221] on div at bounding box center [31, 220] width 10 height 10
click at [32, 303] on div at bounding box center [31, 303] width 10 height 10
click at [29, 192] on div at bounding box center [31, 193] width 10 height 10
click at [30, 303] on div at bounding box center [31, 303] width 10 height 10
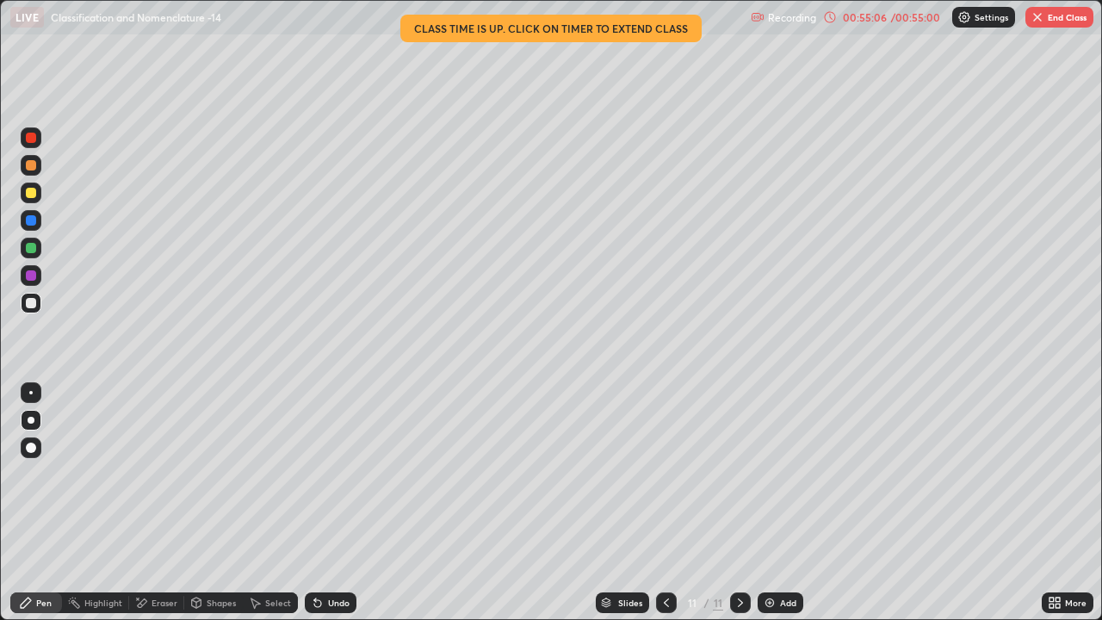
click at [28, 167] on div at bounding box center [31, 165] width 10 height 10
click at [29, 296] on div at bounding box center [31, 303] width 21 height 21
click at [34, 201] on div at bounding box center [31, 192] width 21 height 21
click at [1068, 20] on button "End Class" at bounding box center [1059, 17] width 68 height 21
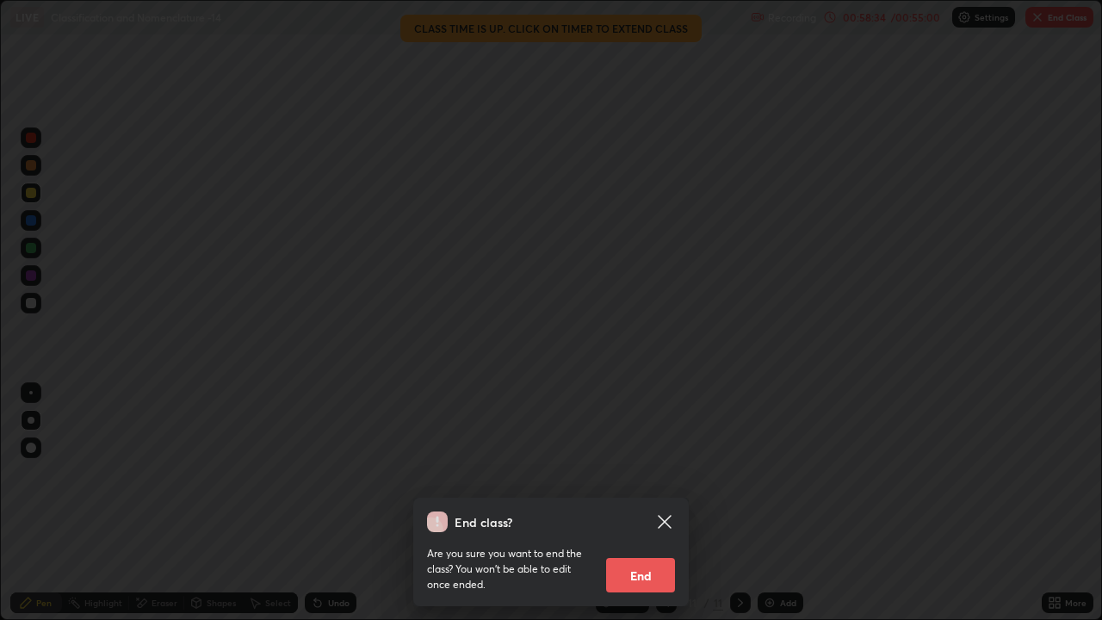
click at [656, 480] on button "End" at bounding box center [640, 575] width 69 height 34
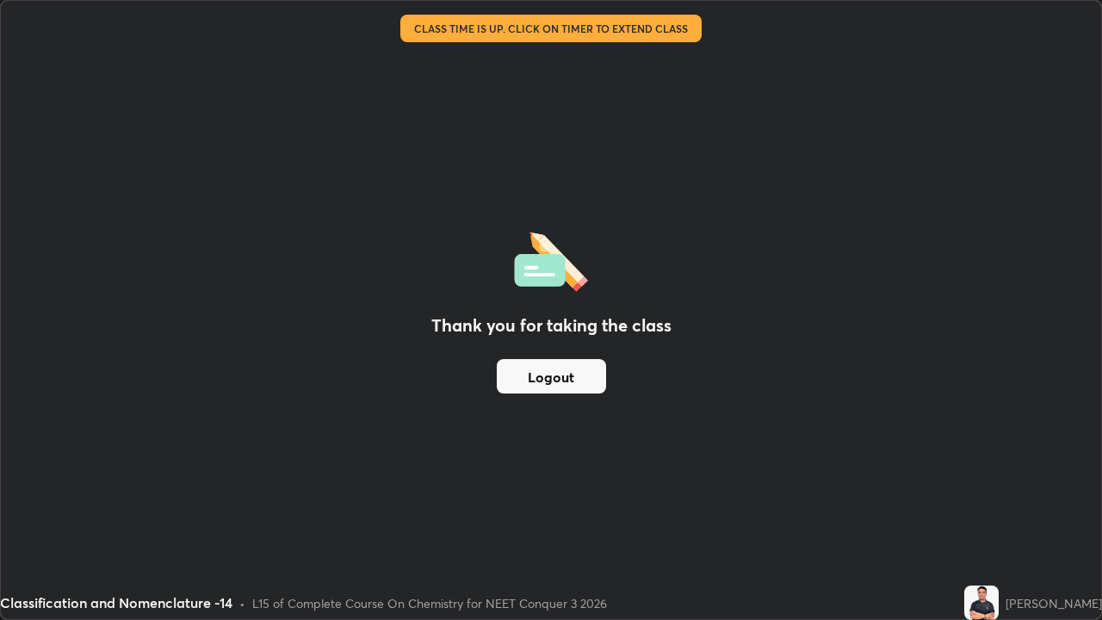
click at [571, 374] on button "Logout" at bounding box center [551, 376] width 109 height 34
click at [558, 383] on button "Logout" at bounding box center [551, 376] width 109 height 34
